Goal: Check status: Check status

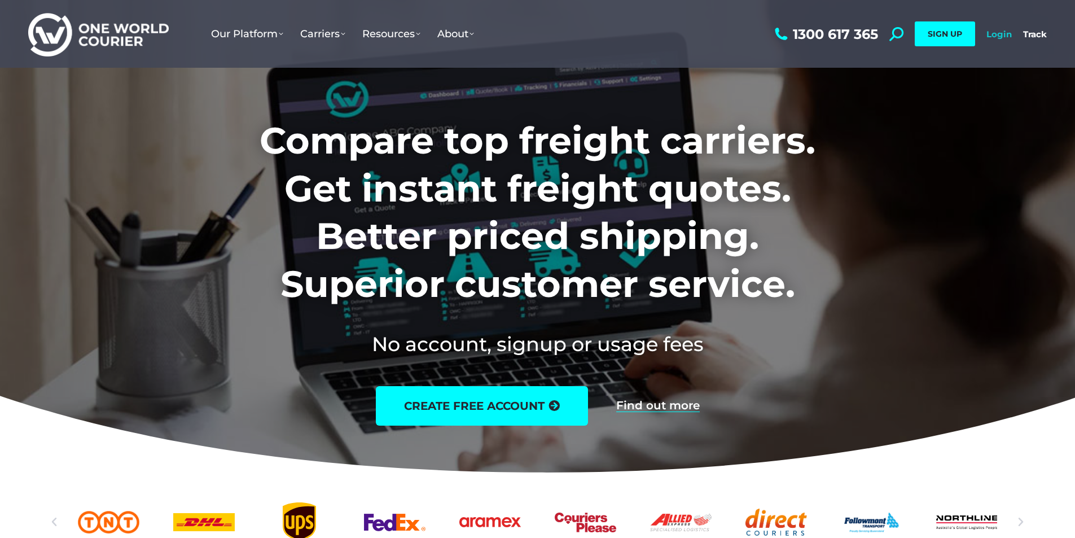
click at [993, 33] on link "Login" at bounding box center [999, 34] width 25 height 11
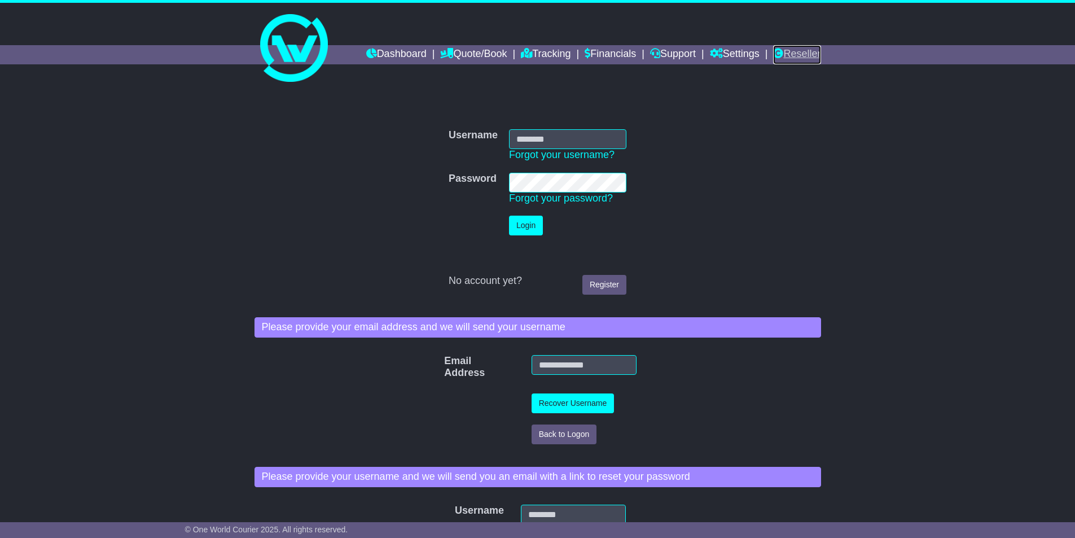
click at [790, 52] on link "Reseller" at bounding box center [796, 54] width 47 height 19
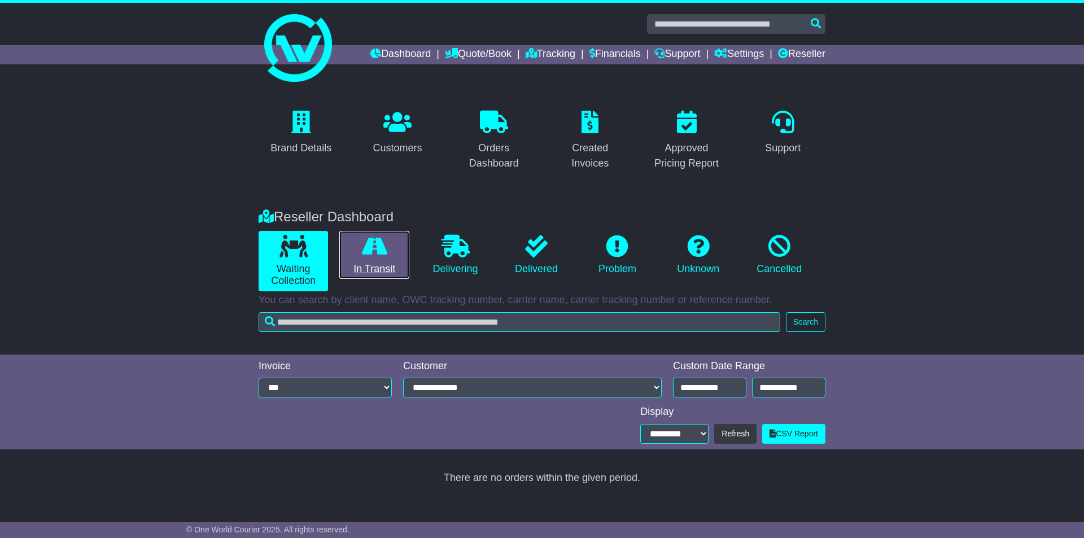
click at [362, 255] on icon at bounding box center [374, 246] width 25 height 23
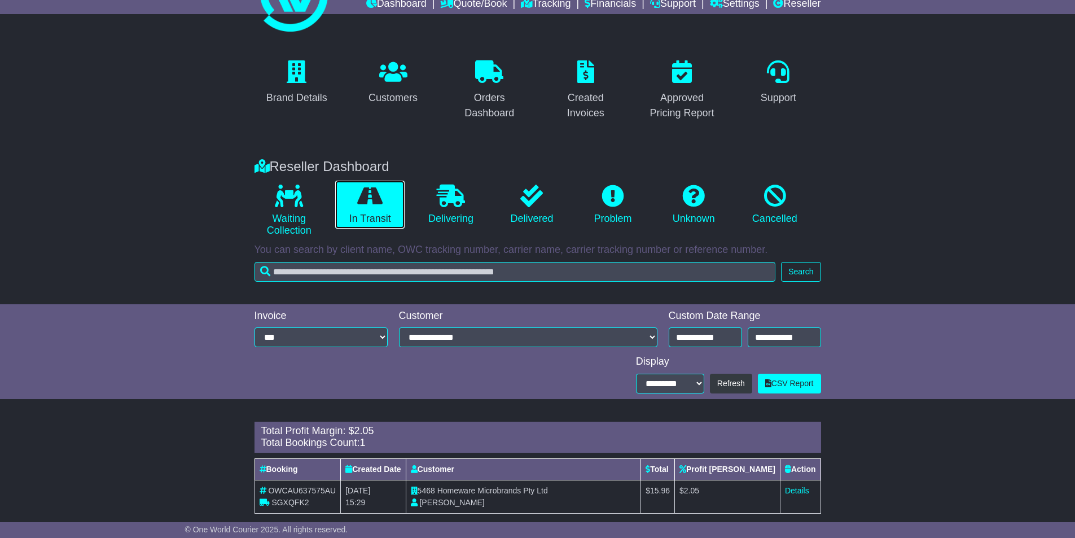
scroll to position [66, 0]
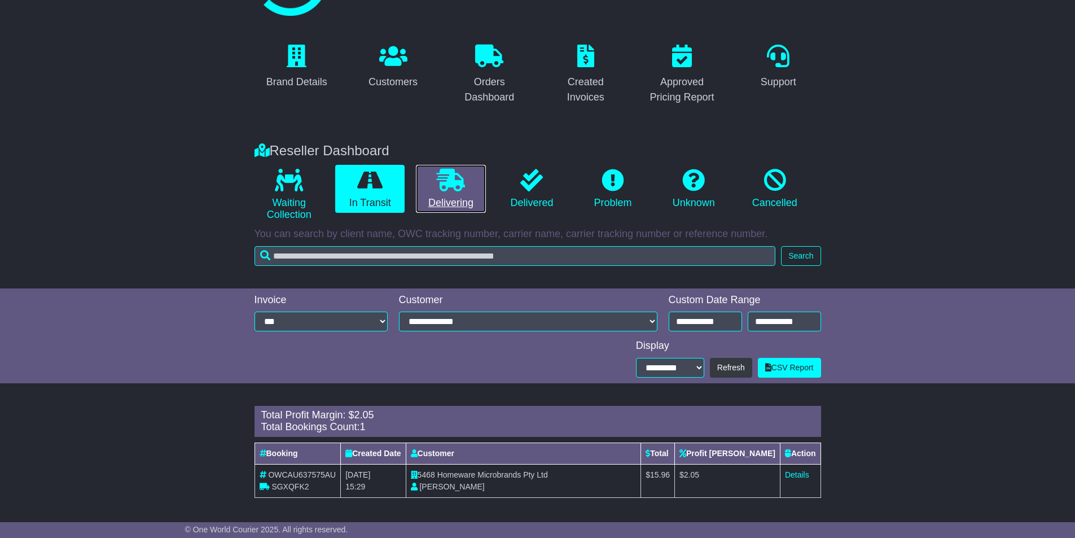
click at [452, 194] on link "Delivering" at bounding box center [450, 189] width 69 height 49
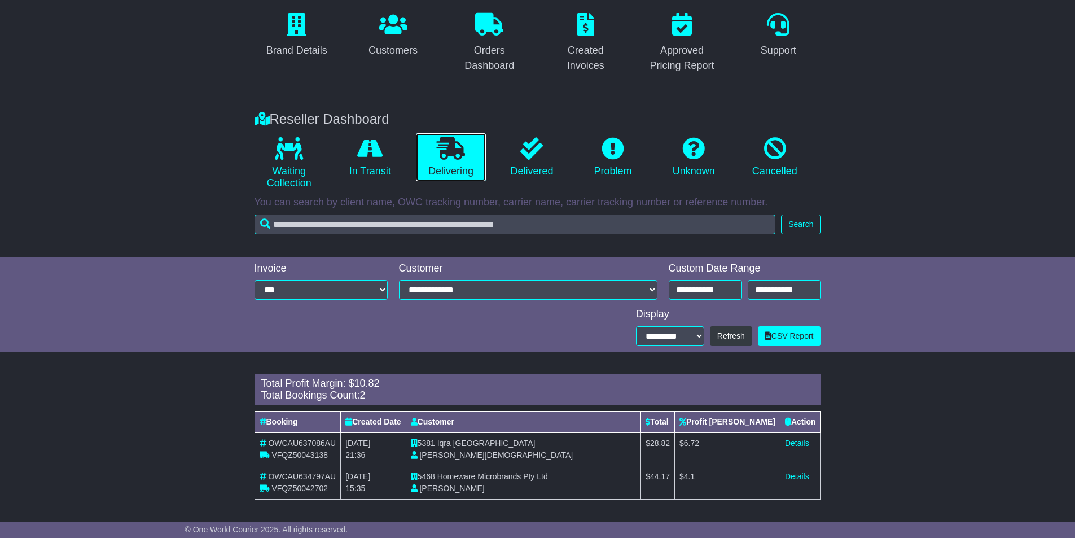
scroll to position [99, 0]
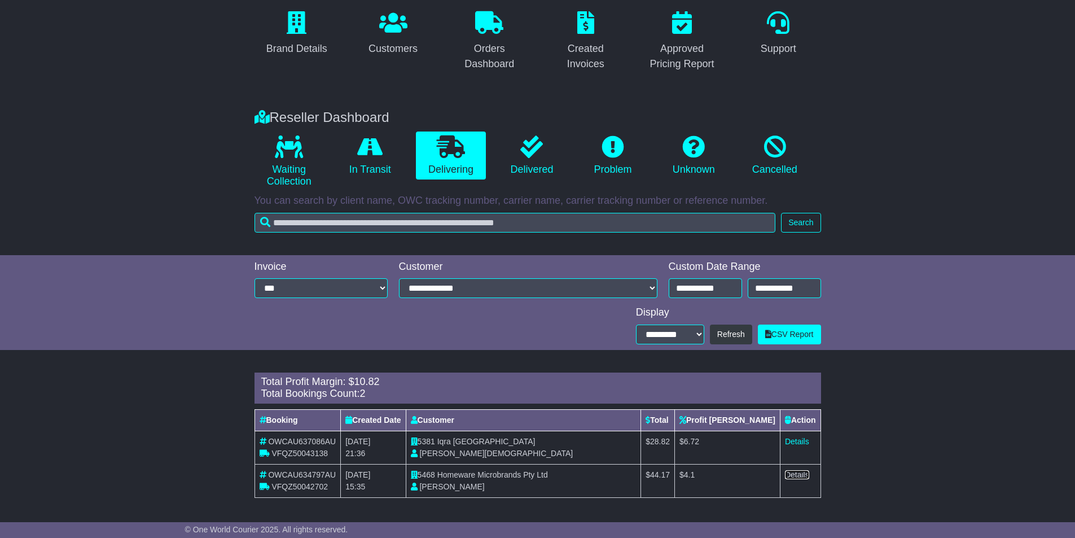
click at [787, 471] on link "Details" at bounding box center [797, 474] width 24 height 9
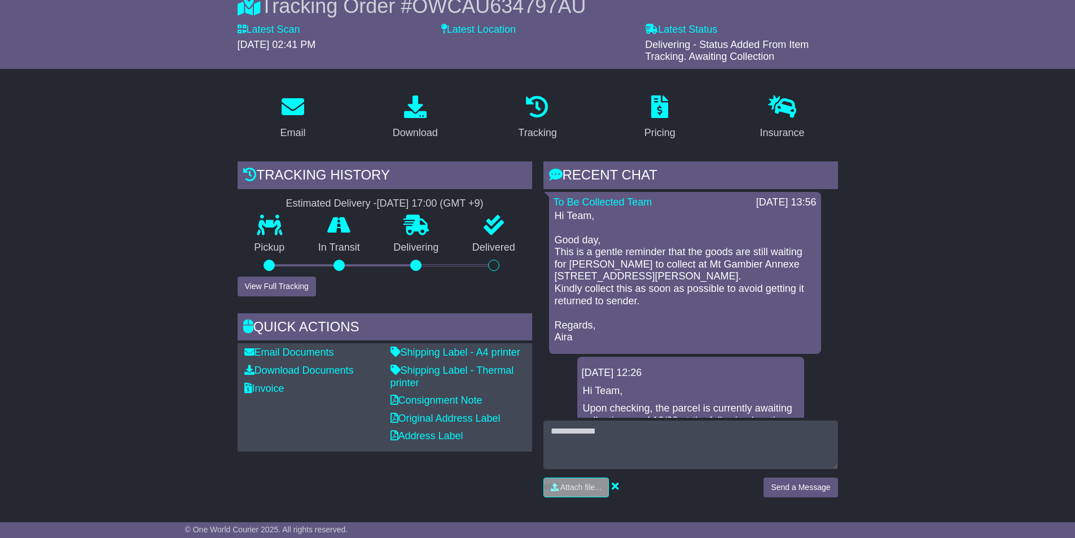
scroll to position [113, 0]
